Goal: Task Accomplishment & Management: Manage account settings

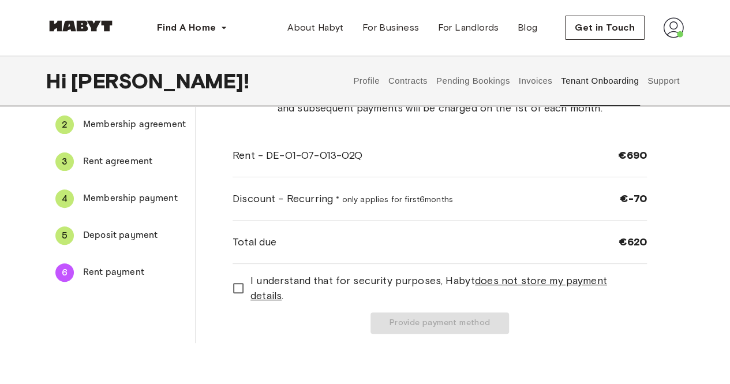
scroll to position [65, 0]
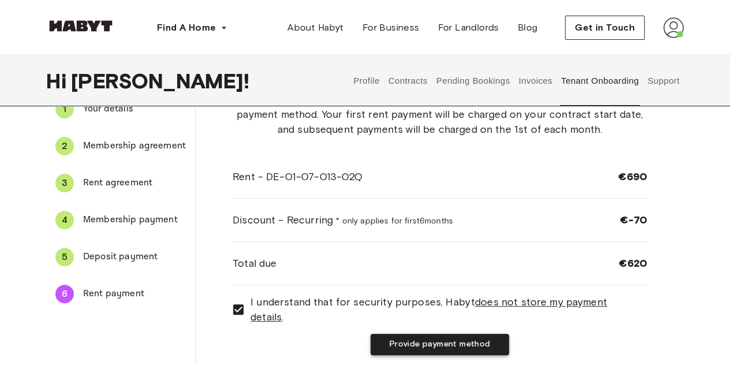
click at [441, 341] on button "Provide payment method" at bounding box center [440, 344] width 139 height 21
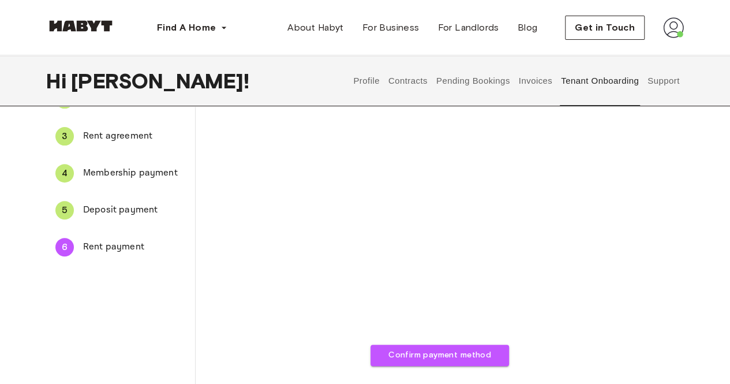
scroll to position [122, 0]
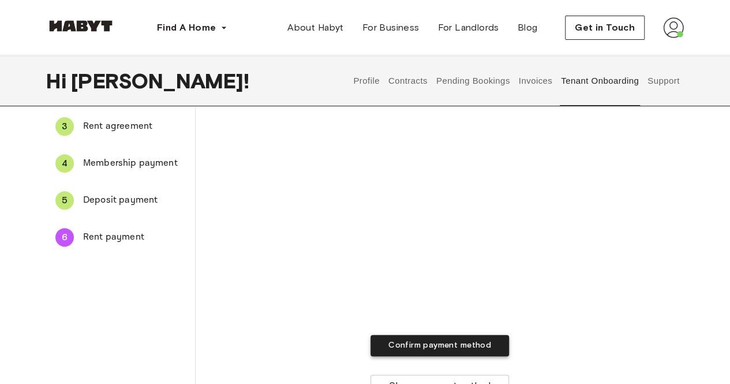
click at [450, 348] on button "Confirm payment method" at bounding box center [440, 345] width 139 height 21
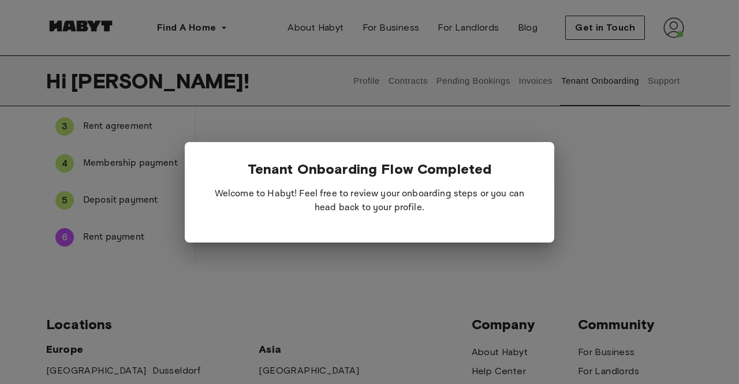
click at [595, 214] on div at bounding box center [369, 192] width 739 height 384
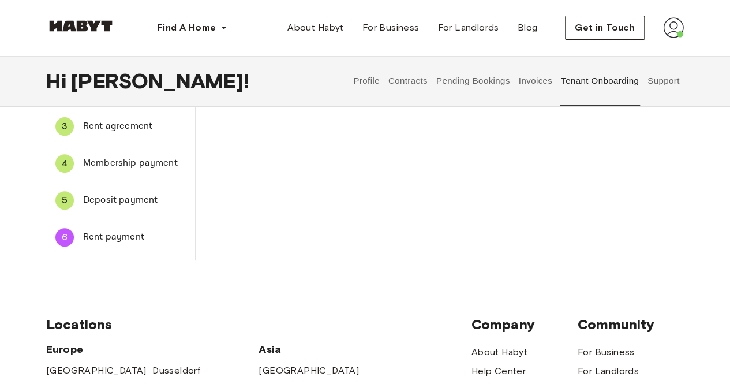
click at [368, 81] on button "Profile" at bounding box center [366, 80] width 29 height 51
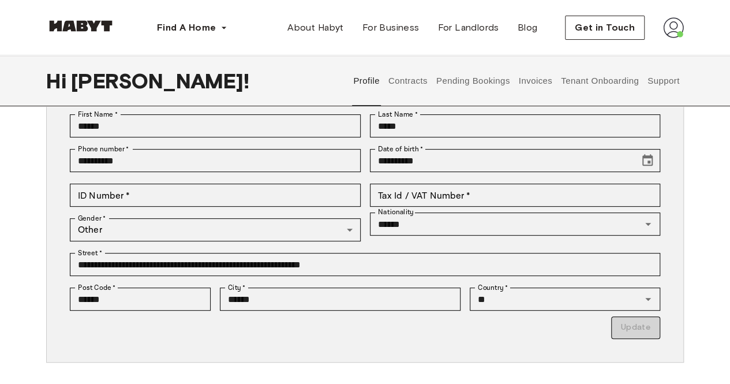
click at [410, 78] on button "Contracts" at bounding box center [408, 80] width 42 height 51
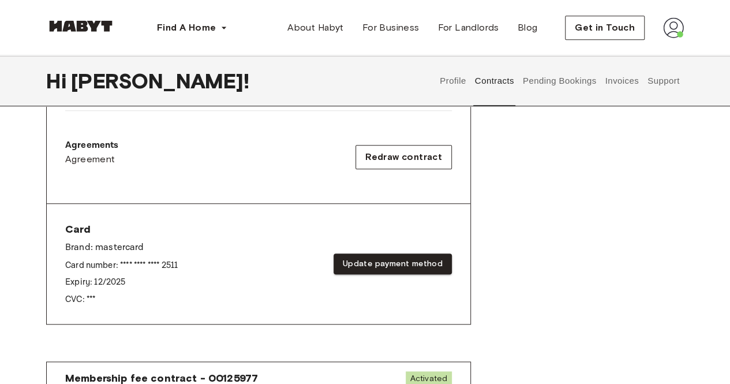
scroll to position [358, 0]
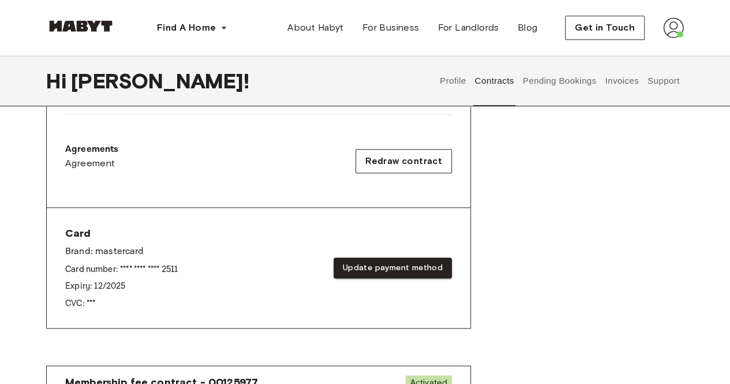
click at [553, 88] on button "Pending Bookings" at bounding box center [559, 80] width 77 height 51
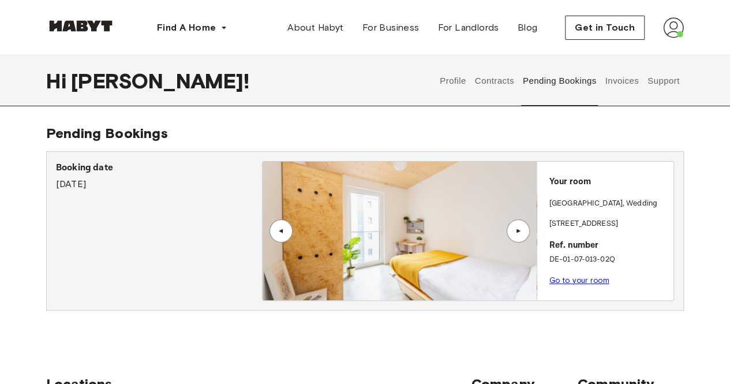
click at [629, 82] on button "Invoices" at bounding box center [622, 80] width 36 height 51
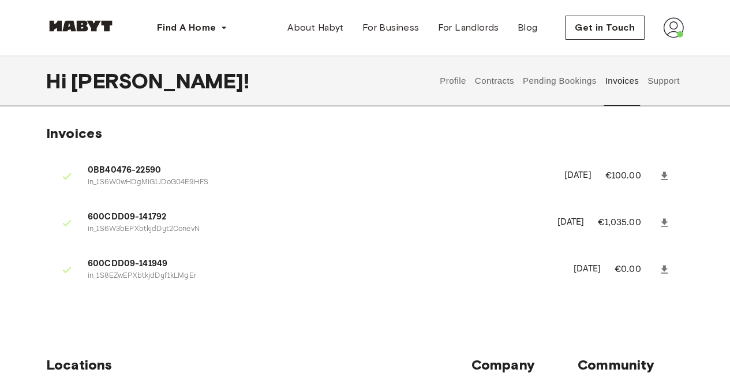
click at [668, 81] on button "Support" at bounding box center [663, 80] width 35 height 51
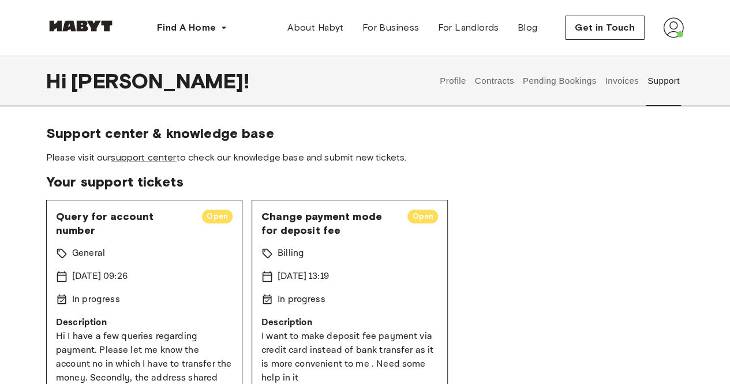
click at [449, 78] on button "Profile" at bounding box center [453, 80] width 29 height 51
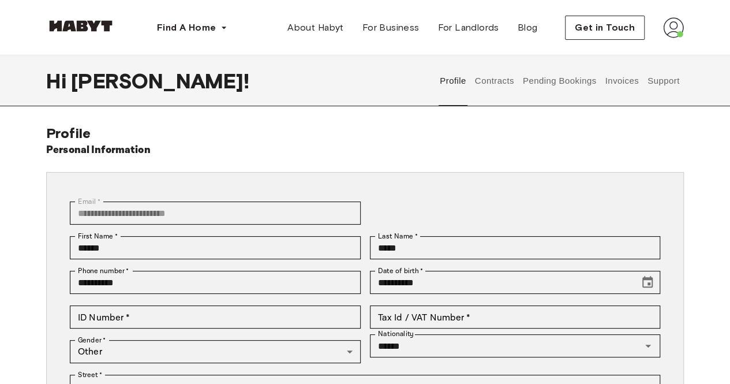
click at [495, 79] on button "Contracts" at bounding box center [495, 80] width 42 height 51
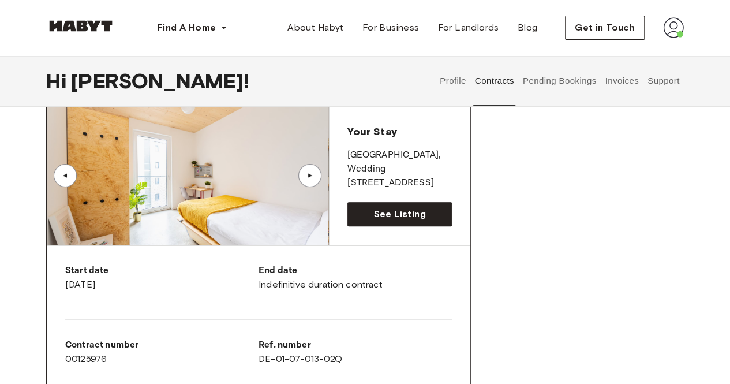
scroll to position [79, 0]
click at [397, 218] on span "See Listing" at bounding box center [400, 214] width 52 height 14
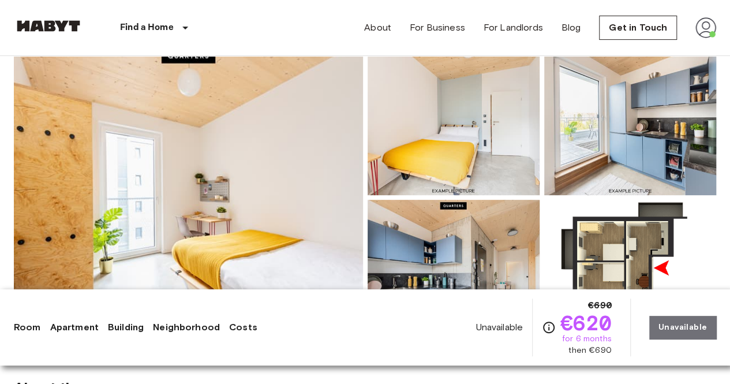
scroll to position [117, 0]
click at [613, 143] on img at bounding box center [631, 119] width 172 height 151
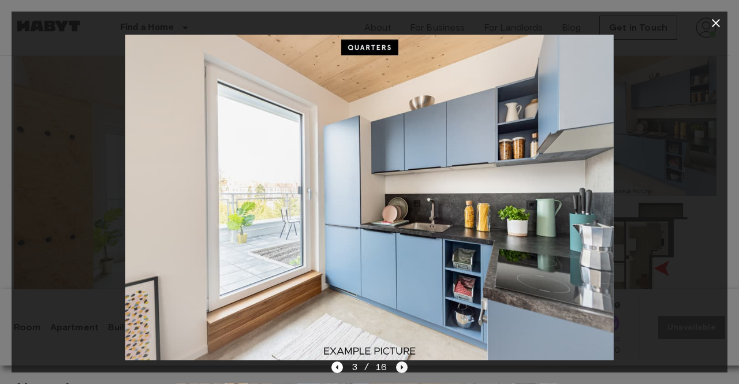
click at [399, 362] on icon "Next image" at bounding box center [402, 367] width 12 height 12
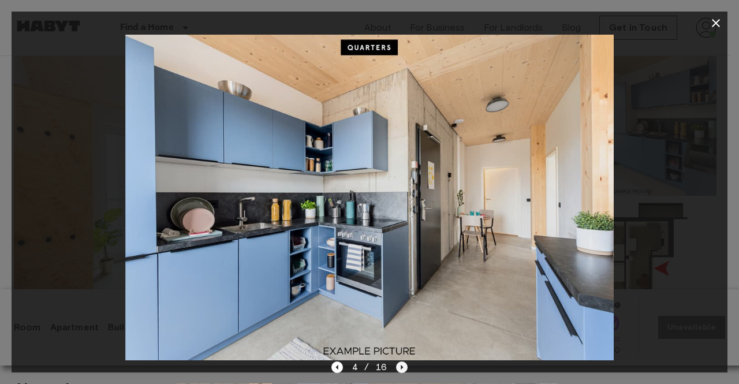
click at [401, 367] on icon "Next image" at bounding box center [402, 367] width 2 height 5
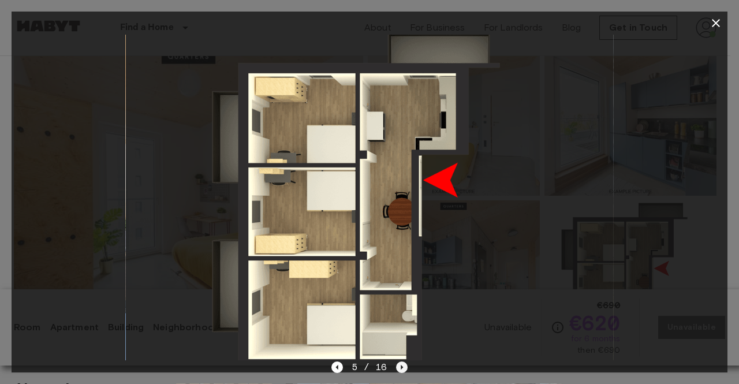
click at [401, 367] on icon "Next image" at bounding box center [402, 367] width 2 height 5
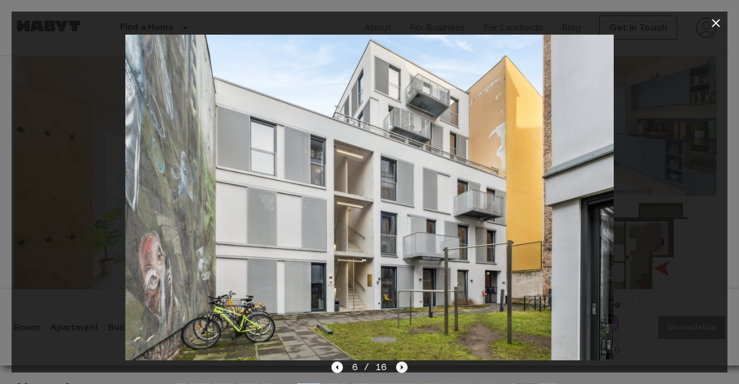
click at [401, 367] on icon "Next image" at bounding box center [402, 367] width 2 height 5
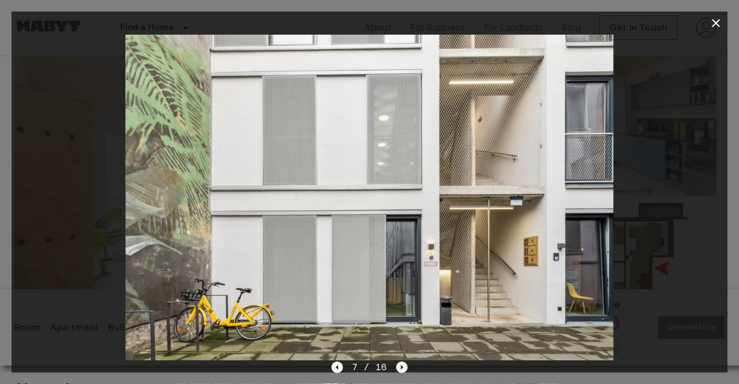
click at [401, 367] on icon "Next image" at bounding box center [402, 367] width 2 height 5
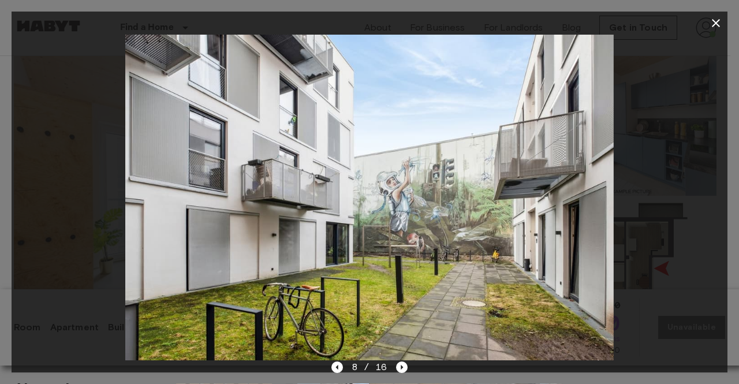
click at [714, 27] on icon "button" at bounding box center [716, 23] width 14 height 14
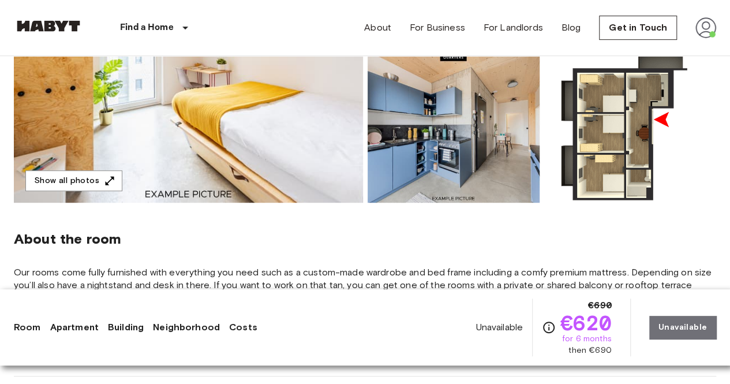
scroll to position [268, 0]
